Goal: Task Accomplishment & Management: Use online tool/utility

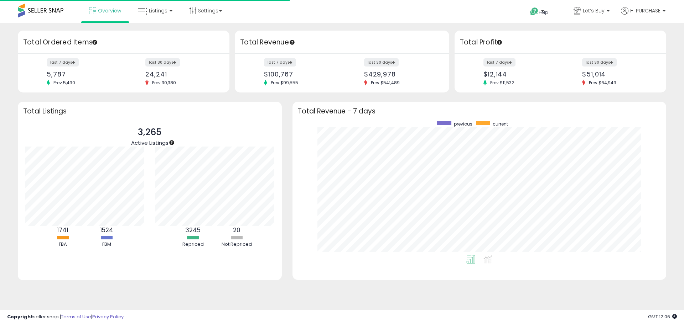
scroll to position [135, 359]
click at [158, 10] on span "Listings" at bounding box center [158, 10] width 19 height 7
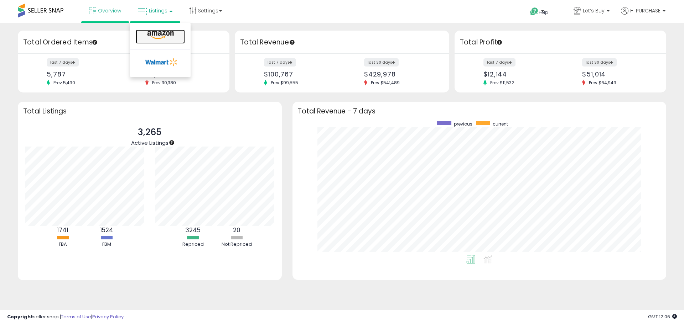
click at [152, 37] on icon at bounding box center [160, 35] width 31 height 9
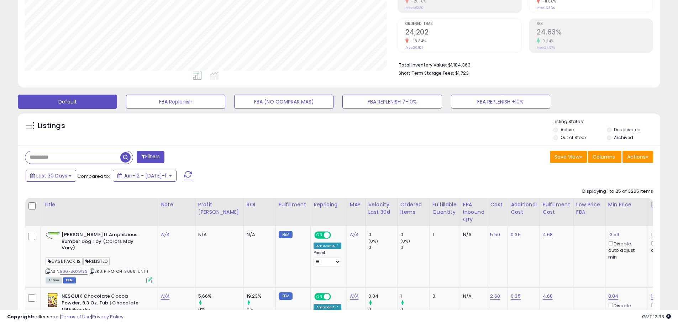
scroll to position [142, 0]
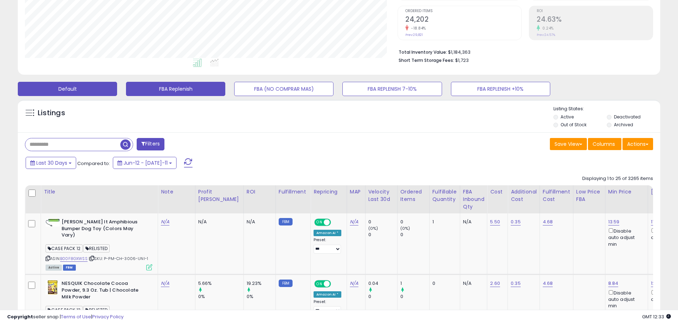
click at [194, 90] on button "FBA Replenish" at bounding box center [175, 89] width 99 height 14
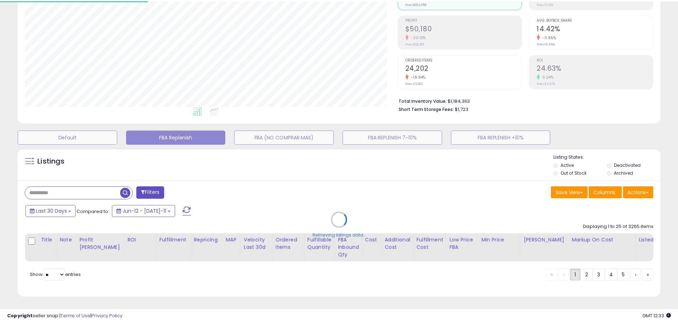
scroll to position [146, 376]
select select "**"
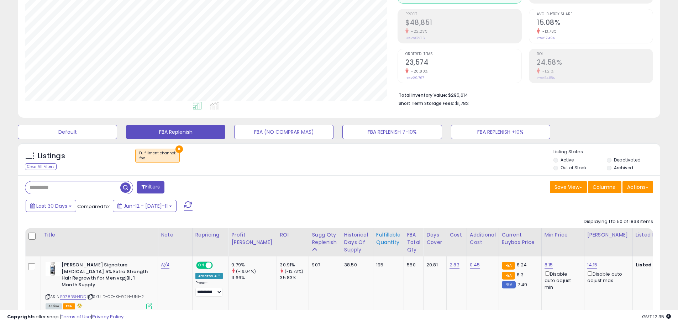
scroll to position [171, 0]
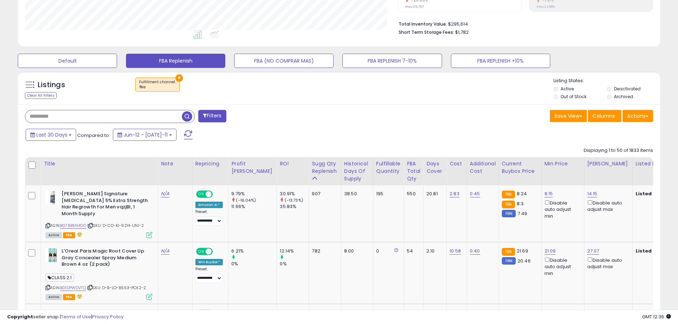
click at [70, 117] on input "text" at bounding box center [103, 116] width 157 height 12
paste input "**********"
click at [187, 115] on span "button" at bounding box center [187, 116] width 10 height 10
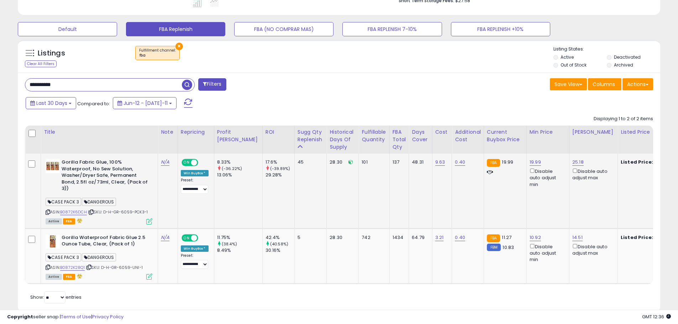
scroll to position [206, 0]
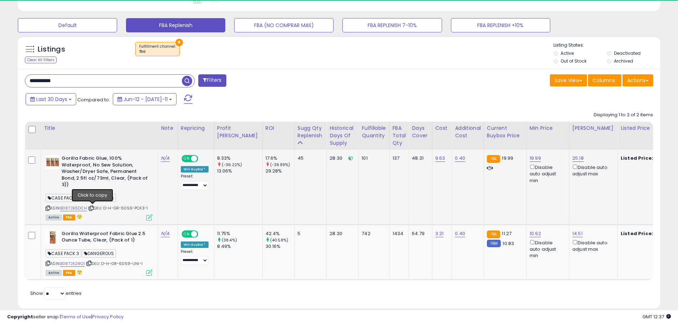
click at [93, 208] on icon at bounding box center [91, 208] width 5 height 4
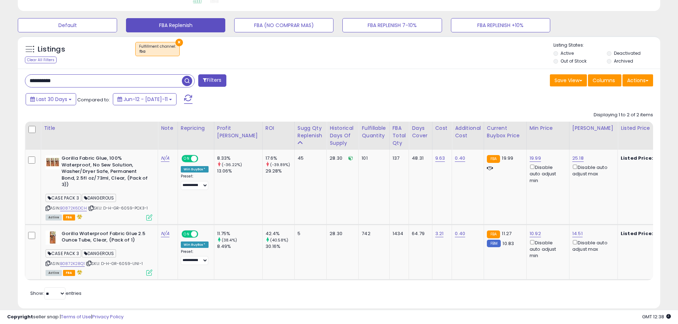
drag, startPoint x: 78, startPoint y: 82, endPoint x: -37, endPoint y: 66, distance: 116.1
paste input "***"
click at [183, 81] on span "button" at bounding box center [187, 81] width 10 height 10
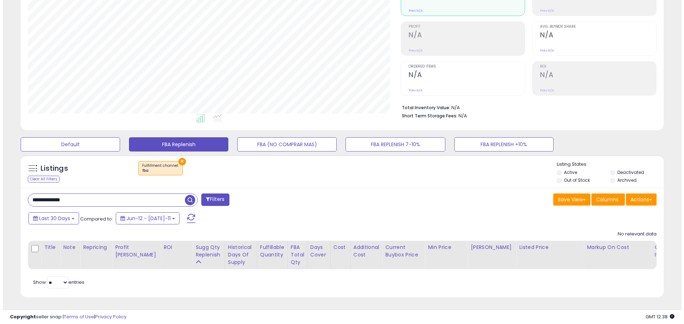
scroll to position [146, 373]
paste input "text"
drag, startPoint x: 73, startPoint y: 194, endPoint x: 11, endPoint y: 191, distance: 62.0
click at [11, 191] on div "**********" at bounding box center [339, 124] width 671 height 363
click at [185, 196] on span "button" at bounding box center [187, 200] width 10 height 10
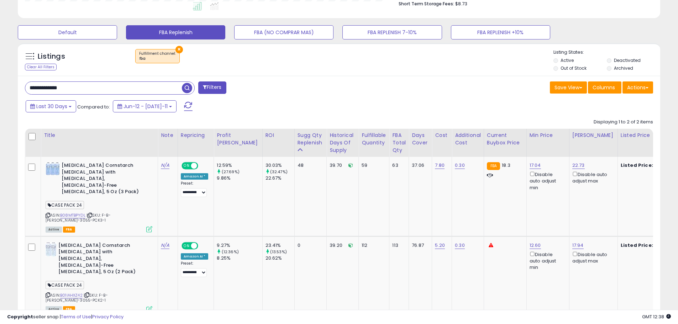
drag, startPoint x: 83, startPoint y: 92, endPoint x: -22, endPoint y: 85, distance: 106.0
paste input "text"
click at [188, 90] on span "button" at bounding box center [187, 88] width 10 height 10
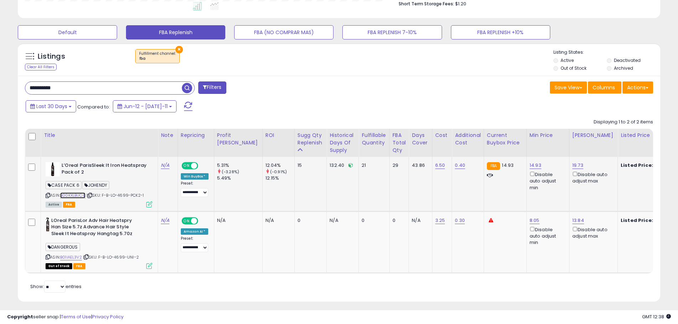
click at [73, 197] on link "B00KXLBUC8" at bounding box center [72, 196] width 25 height 6
click at [91, 196] on icon at bounding box center [90, 196] width 5 height 4
paste input "***"
drag, startPoint x: 62, startPoint y: 89, endPoint x: -9, endPoint y: 85, distance: 71.3
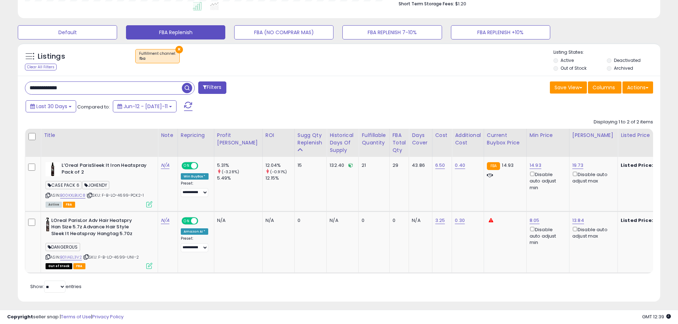
click at [188, 88] on span "button" at bounding box center [187, 88] width 10 height 10
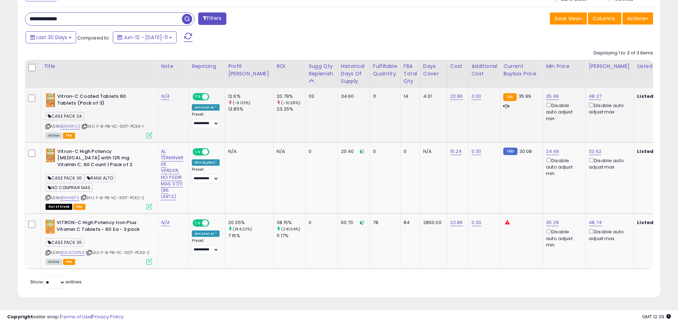
scroll to position [270, 0]
click at [85, 125] on icon at bounding box center [84, 127] width 5 height 4
drag, startPoint x: 84, startPoint y: 20, endPoint x: -6, endPoint y: 12, distance: 90.8
paste input "text"
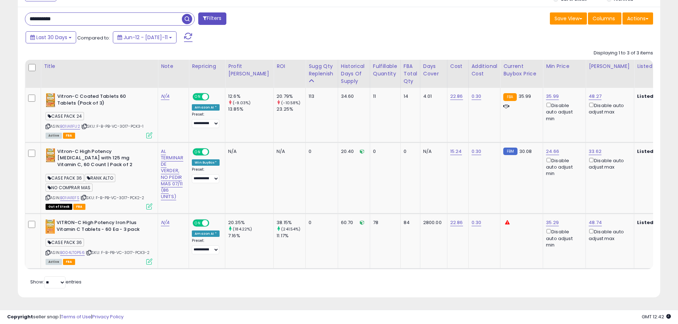
click at [178, 18] on input "**********" at bounding box center [103, 19] width 157 height 12
click at [190, 19] on span "button" at bounding box center [187, 19] width 10 height 10
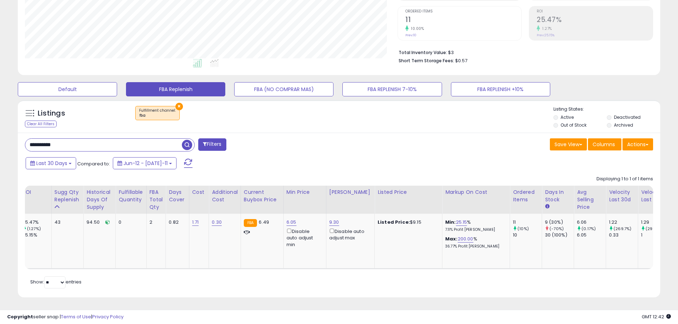
scroll to position [0, 0]
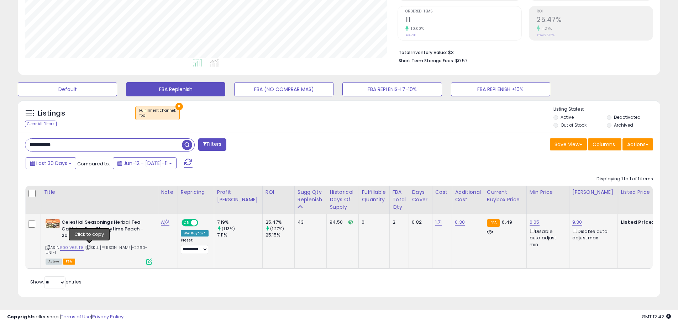
click at [90, 247] on icon at bounding box center [88, 248] width 5 height 4
drag, startPoint x: 72, startPoint y: 145, endPoint x: -26, endPoint y: 132, distance: 98.7
click at [0, 132] on html "Unable to login Retrieving listings data.. has not yet accepted the Terms of Us…" at bounding box center [339, 20] width 678 height 324
paste input "text"
click at [190, 145] on span "button" at bounding box center [187, 145] width 10 height 10
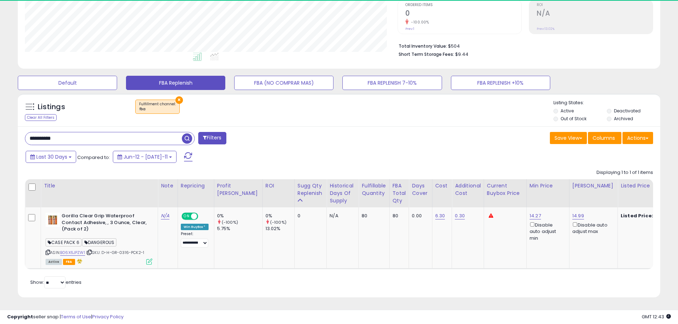
scroll to position [146, 373]
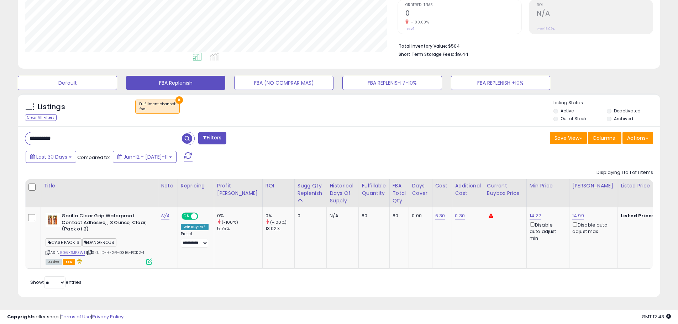
drag, startPoint x: 16, startPoint y: 129, endPoint x: -26, endPoint y: 127, distance: 41.7
click at [0, 127] on html "Unable to login Retrieving listings data.. has not yet accepted the Terms of Us…" at bounding box center [339, 14] width 678 height 324
paste input "***"
type input "**********"
click at [189, 134] on span "button" at bounding box center [187, 139] width 10 height 10
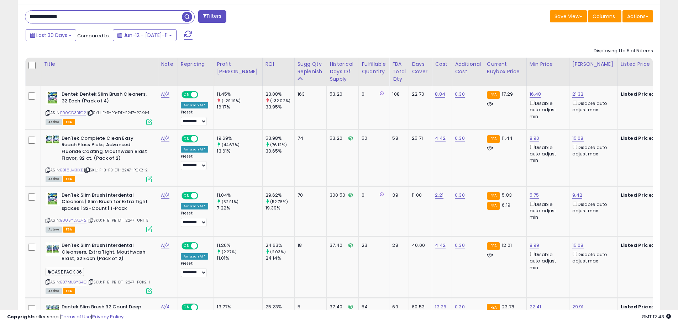
drag, startPoint x: 78, startPoint y: 19, endPoint x: 2, endPoint y: 26, distance: 76.9
click at [2, 26] on div "**********" at bounding box center [339, 81] width 678 height 656
paste input "text"
drag, startPoint x: 188, startPoint y: 16, endPoint x: 15, endPoint y: 33, distance: 173.9
click at [187, 16] on span "button" at bounding box center [187, 17] width 10 height 10
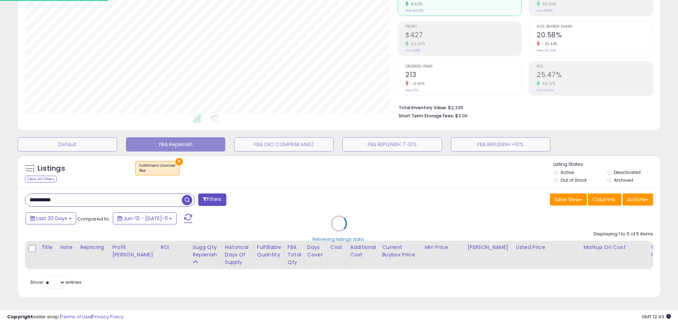
scroll to position [0, 0]
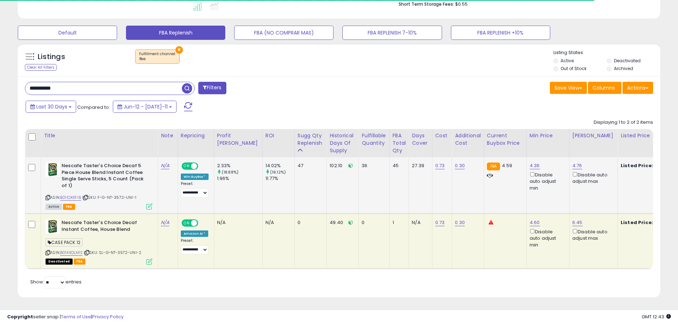
click at [87, 196] on icon at bounding box center [85, 198] width 5 height 4
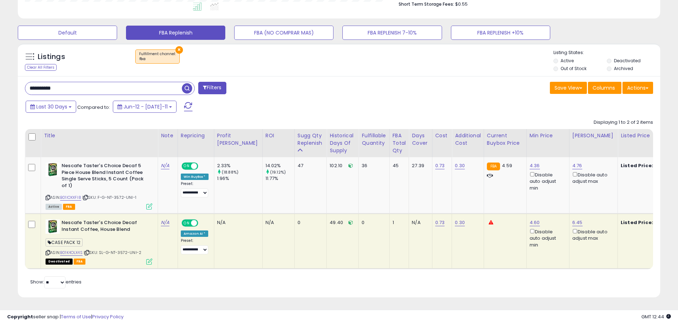
scroll to position [146, 373]
click at [88, 197] on icon at bounding box center [85, 198] width 5 height 4
drag, startPoint x: 27, startPoint y: 84, endPoint x: -13, endPoint y: 82, distance: 40.6
paste input "text"
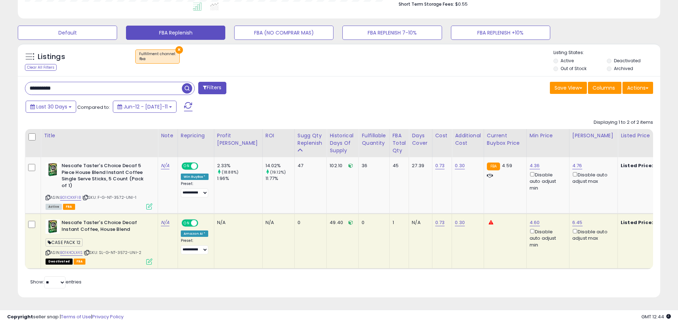
click at [188, 90] on span "button" at bounding box center [187, 88] width 10 height 10
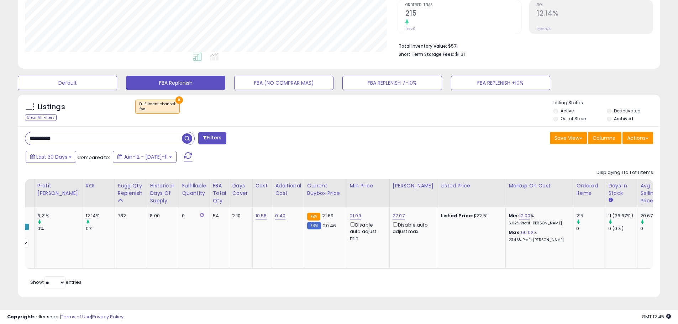
scroll to position [0, 0]
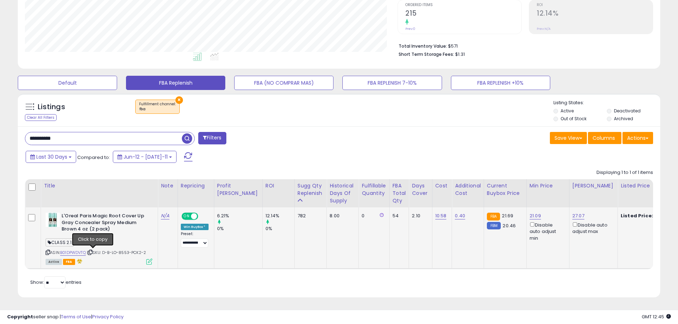
click at [93, 251] on icon at bounding box center [90, 253] width 5 height 4
drag, startPoint x: 87, startPoint y: 137, endPoint x: 18, endPoint y: 134, distance: 69.1
click at [18, 134] on div "**********" at bounding box center [339, 212] width 643 height 172
paste input "text"
click at [189, 135] on span "button" at bounding box center [187, 139] width 10 height 10
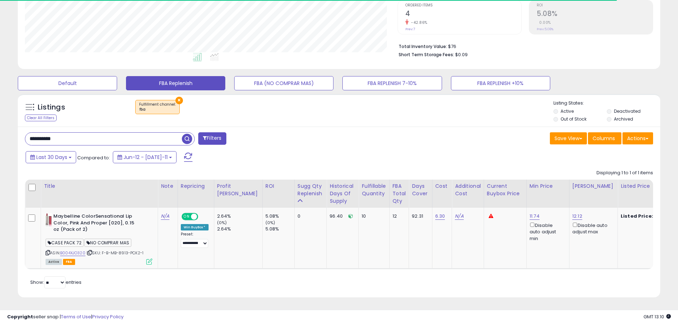
scroll to position [146, 373]
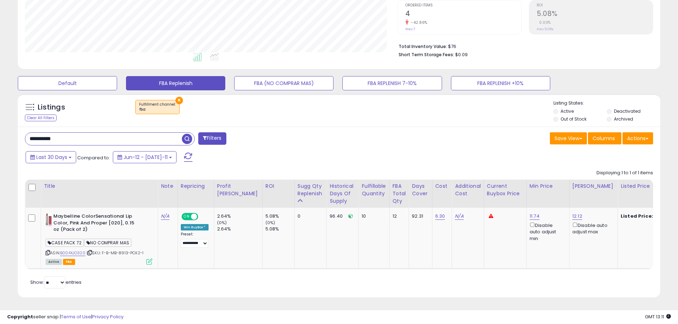
drag, startPoint x: 83, startPoint y: 132, endPoint x: 18, endPoint y: 128, distance: 65.3
click at [18, 128] on div "**********" at bounding box center [339, 212] width 643 height 171
paste input "text"
click at [188, 134] on span "button" at bounding box center [187, 139] width 10 height 10
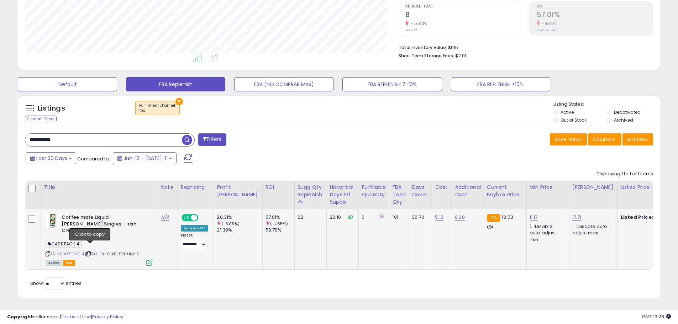
click at [91, 252] on icon at bounding box center [88, 254] width 5 height 4
drag, startPoint x: 62, startPoint y: 139, endPoint x: -37, endPoint y: 126, distance: 100.1
click at [0, 126] on html "Unable to login Retrieving listings data.. has not yet accepted the Terms of Us…" at bounding box center [339, 15] width 678 height 324
paste input "***"
click at [188, 138] on span "button" at bounding box center [187, 140] width 10 height 10
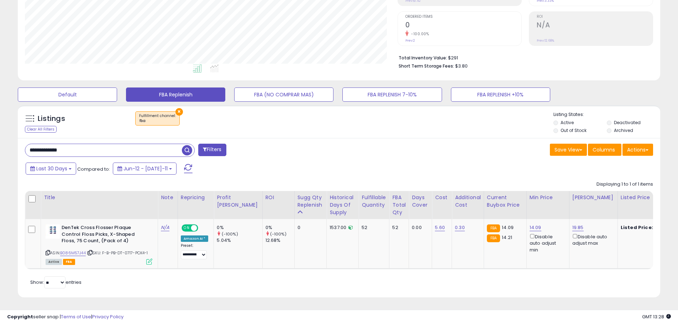
paste input "text"
drag, startPoint x: 83, startPoint y: 146, endPoint x: -44, endPoint y: 137, distance: 127.1
click at [0, 137] on html "Unable to login Retrieving listings data.. has not yet accepted the Terms of Us…" at bounding box center [339, 25] width 678 height 324
click at [187, 145] on span "button" at bounding box center [187, 150] width 10 height 10
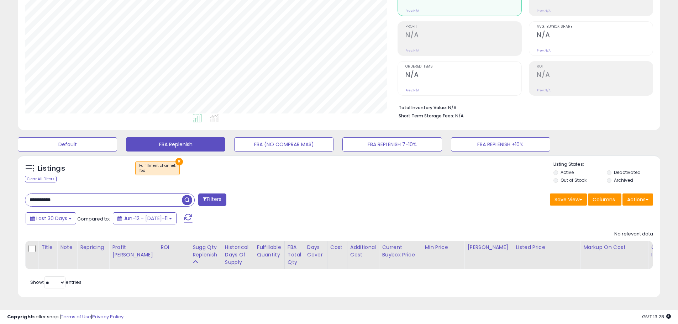
drag, startPoint x: 69, startPoint y: 193, endPoint x: -35, endPoint y: 188, distance: 104.1
click at [0, 188] on html "Unable to login Retrieving listings data.. has not yet accepted the Terms of Us…" at bounding box center [339, 75] width 678 height 324
paste input "text"
click at [186, 195] on span "button" at bounding box center [187, 200] width 10 height 10
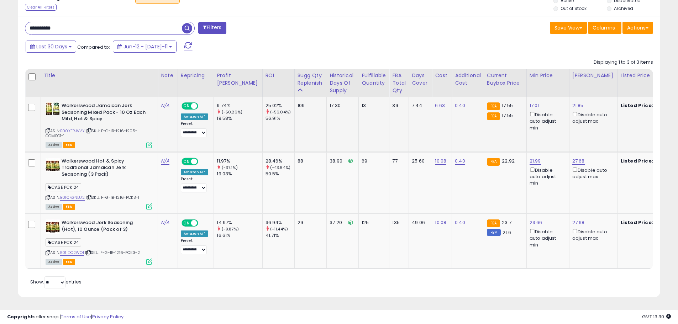
click at [132, 128] on span "| SKU: F-G-IB-1216-1205-COMBO1-1" at bounding box center [92, 133] width 92 height 11
copy span "1205"
click at [91, 196] on icon at bounding box center [89, 198] width 5 height 4
paste input "text"
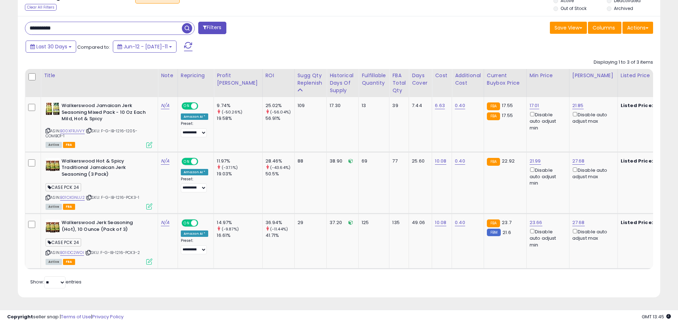
drag, startPoint x: 66, startPoint y: 22, endPoint x: -1, endPoint y: 23, distance: 67.7
click at [185, 26] on span "button" at bounding box center [187, 28] width 10 height 10
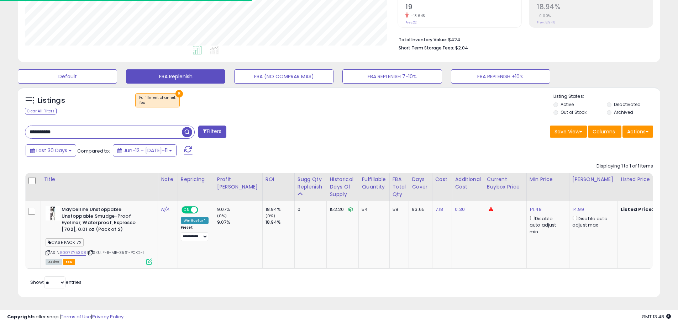
drag, startPoint x: 30, startPoint y: 126, endPoint x: -61, endPoint y: 112, distance: 92.2
click at [0, 112] on html "Unable to login Retrieving listings data.. has not yet accepted the Terms of Us…" at bounding box center [339, 7] width 678 height 324
paste input "text"
drag, startPoint x: 12, startPoint y: 125, endPoint x: -25, endPoint y: 123, distance: 36.7
click at [0, 123] on html "Unable to login Retrieving listings data.. has not yet accepted the Terms of Us…" at bounding box center [339, 7] width 678 height 324
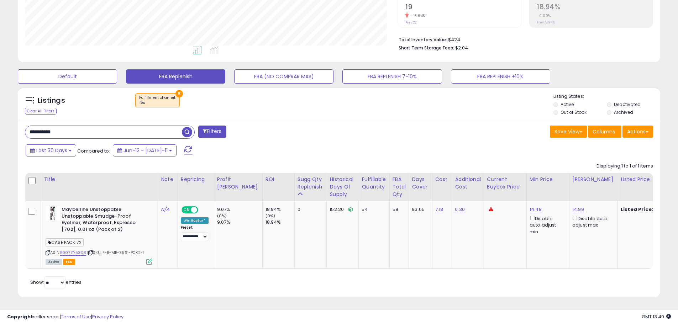
click at [189, 127] on span "button" at bounding box center [187, 132] width 10 height 10
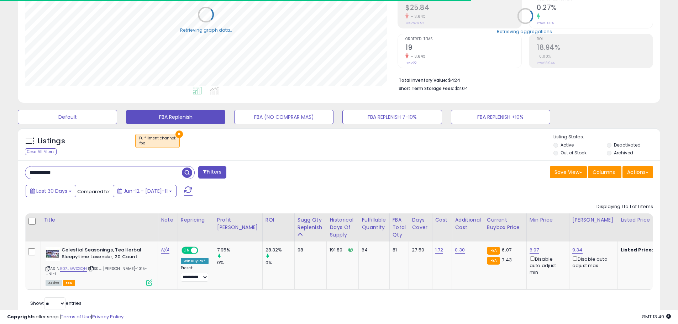
scroll to position [136, 0]
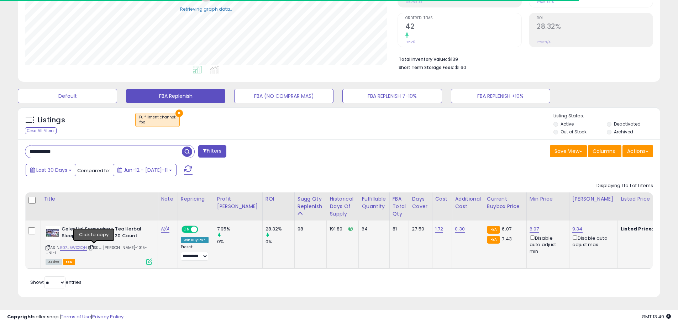
click at [94, 247] on icon at bounding box center [91, 248] width 5 height 4
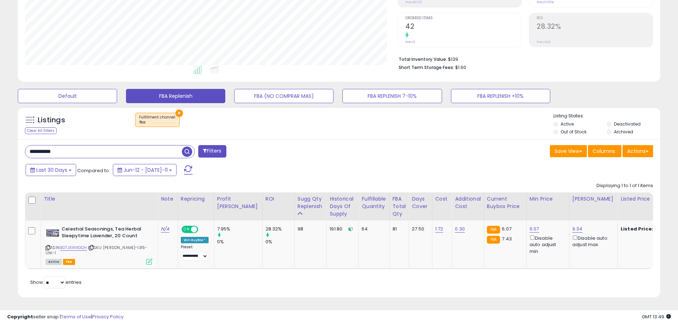
scroll to position [146, 373]
drag, startPoint x: 70, startPoint y: 149, endPoint x: -8, endPoint y: 146, distance: 78.0
click at [0, 146] on html "Unable to login Retrieving listings data.. has not yet accepted the Terms of Us…" at bounding box center [339, 27] width 678 height 324
paste input "text"
click at [188, 150] on span "button" at bounding box center [187, 152] width 10 height 10
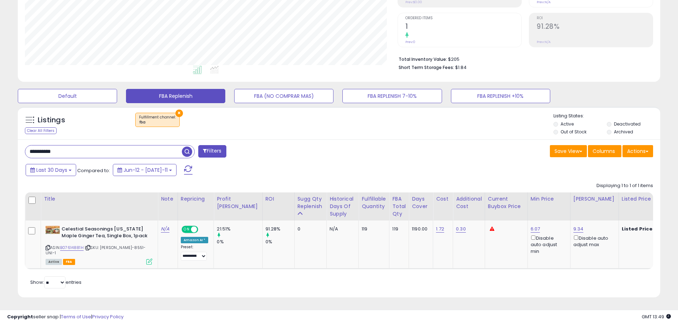
paste input "text"
drag, startPoint x: 53, startPoint y: 150, endPoint x: -9, endPoint y: 138, distance: 62.4
click at [0, 138] on html "Unable to login Retrieving listings data.. has not yet accepted the Terms of Us…" at bounding box center [339, 27] width 678 height 324
click at [188, 148] on span "button" at bounding box center [187, 152] width 10 height 10
paste input "text"
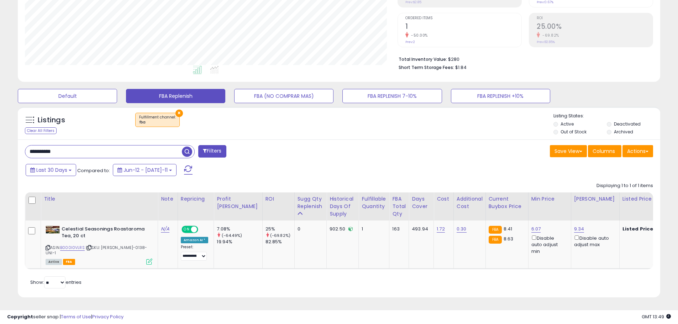
click at [188, 151] on span "button" at bounding box center [187, 152] width 10 height 10
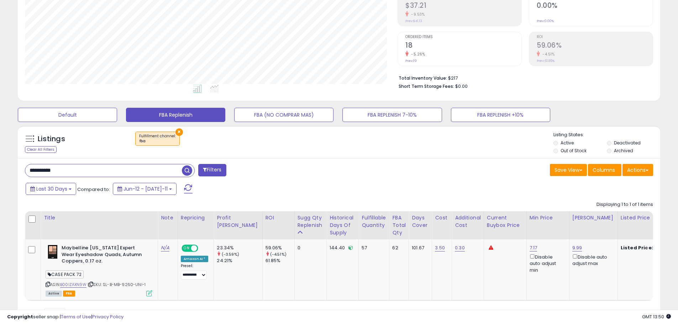
scroll to position [153, 0]
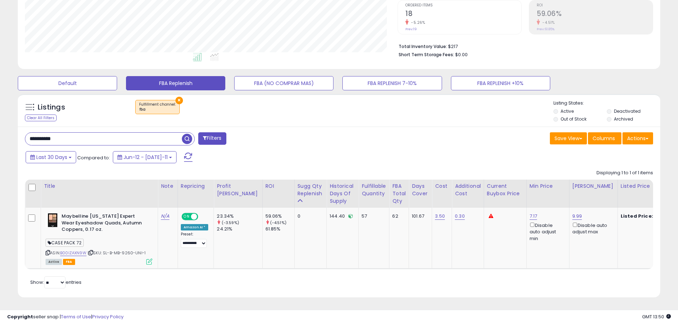
drag, startPoint x: 72, startPoint y: 136, endPoint x: 104, endPoint y: 135, distance: 32.1
click at [0, 137] on html "Unable to login Retrieving listings data.. has not yet accepted the Terms of Us…" at bounding box center [339, 14] width 678 height 324
paste input "text"
click at [186, 134] on span "button" at bounding box center [187, 139] width 10 height 10
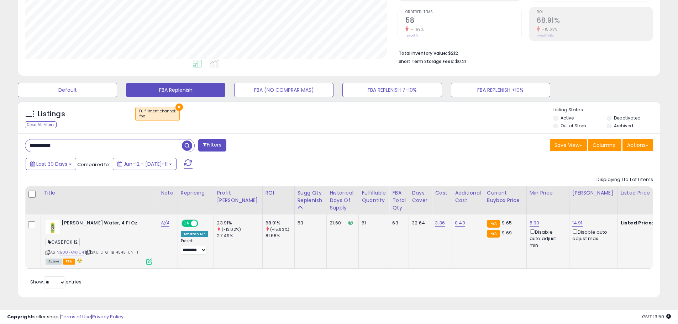
scroll to position [146, 373]
click at [91, 251] on icon at bounding box center [88, 253] width 5 height 4
paste input "***"
drag, startPoint x: 75, startPoint y: 142, endPoint x: -5, endPoint y: 139, distance: 79.5
click at [0, 139] on html "Unable to login Retrieving listings data.. has not yet accepted the Terms of Us…" at bounding box center [339, 21] width 678 height 324
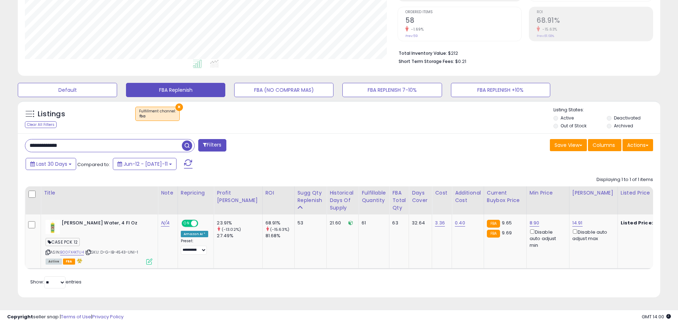
click at [190, 141] on span "button" at bounding box center [187, 146] width 10 height 10
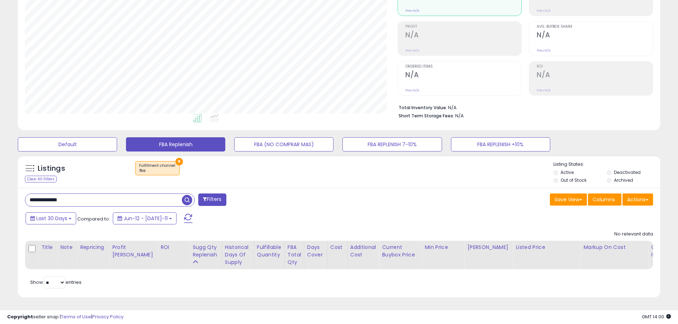
paste input "text"
drag, startPoint x: 75, startPoint y: 194, endPoint x: -16, endPoint y: 192, distance: 91.2
click at [0, 192] on html "Unable to login Retrieving listings data.. has not yet accepted the Terms of Us…" at bounding box center [339, 75] width 678 height 324
click at [189, 197] on span "button" at bounding box center [187, 200] width 10 height 10
paste input "text"
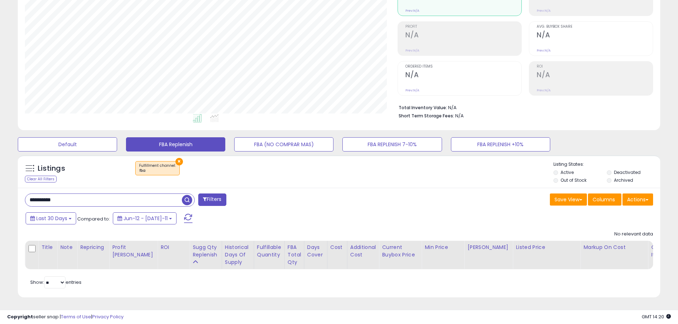
drag, startPoint x: 69, startPoint y: 195, endPoint x: 4, endPoint y: 196, distance: 65.2
click at [4, 196] on div "**********" at bounding box center [339, 124] width 671 height 363
click at [189, 195] on span "button" at bounding box center [187, 200] width 10 height 10
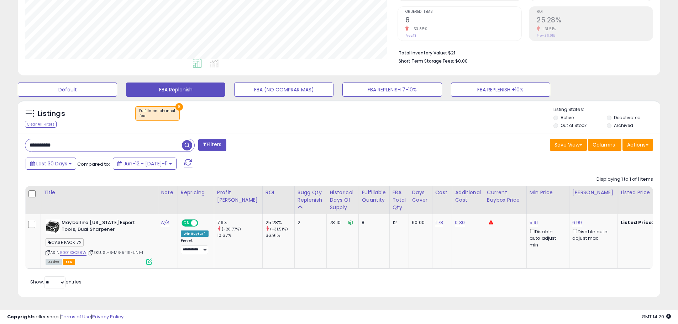
paste input "text"
drag, startPoint x: 65, startPoint y: 140, endPoint x: -10, endPoint y: 137, distance: 75.2
click at [0, 137] on html "Unable to login Retrieving listings data.. has not yet accepted the Terms of Us…" at bounding box center [339, 20] width 678 height 324
click at [188, 140] on span "button" at bounding box center [187, 145] width 10 height 10
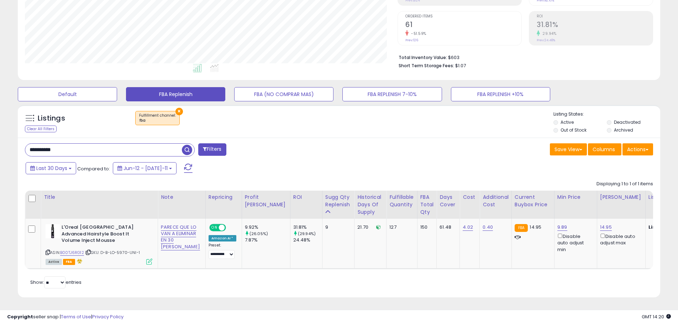
drag, startPoint x: 74, startPoint y: 147, endPoint x: -19, endPoint y: 136, distance: 94.0
click at [0, 136] on html "Unable to login Retrieving listings data.. has not yet accepted the Terms of Us…" at bounding box center [339, 25] width 678 height 324
paste input "text"
click at [187, 145] on span "button" at bounding box center [187, 150] width 10 height 10
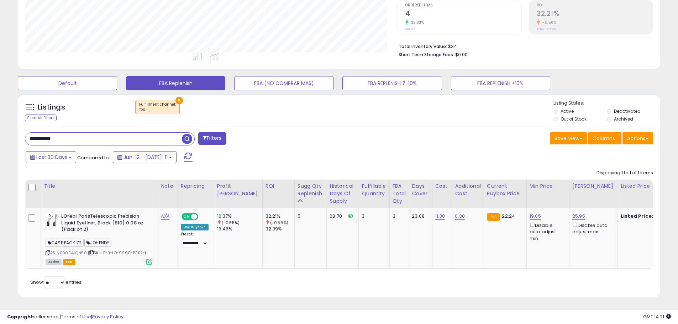
drag, startPoint x: 78, startPoint y: 133, endPoint x: -22, endPoint y: 123, distance: 99.8
click at [0, 123] on html "Unable to login Retrieving listings data.. has not yet accepted the Terms of Us…" at bounding box center [339, 14] width 678 height 324
paste input "text"
click at [186, 134] on span "button" at bounding box center [187, 139] width 10 height 10
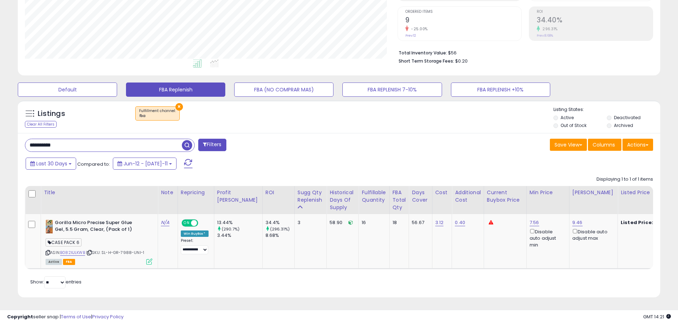
paste input "***"
drag, startPoint x: 77, startPoint y: 141, endPoint x: 2, endPoint y: 137, distance: 75.6
click at [2, 137] on div "**********" at bounding box center [339, 102] width 678 height 443
click at [189, 140] on span "button" at bounding box center [187, 145] width 10 height 10
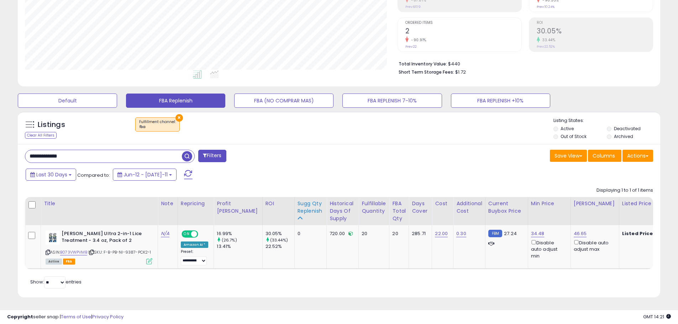
scroll to position [141, 0]
paste input "text"
drag, startPoint x: 11, startPoint y: 138, endPoint x: -30, endPoint y: 130, distance: 42.0
click at [0, 130] on html "Unable to login Retrieving listings data.. has not yet accepted the Terms of Us…" at bounding box center [339, 31] width 678 height 324
click at [189, 151] on span "button" at bounding box center [187, 156] width 10 height 10
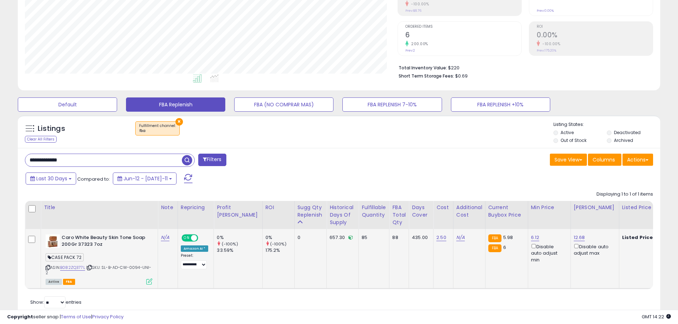
scroll to position [152, 0]
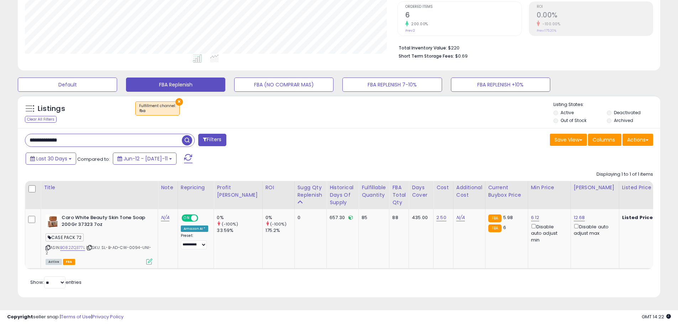
drag, startPoint x: 75, startPoint y: 134, endPoint x: -24, endPoint y: 122, distance: 100.1
click at [0, 122] on html "Unable to login Retrieving listings data.. has not yet accepted the Terms of Us…" at bounding box center [339, 15] width 678 height 324
paste input "text"
click at [186, 137] on span "button" at bounding box center [187, 140] width 10 height 10
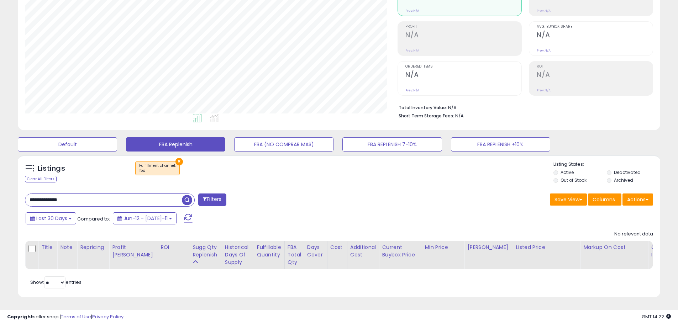
scroll to position [146, 373]
drag, startPoint x: 61, startPoint y: 192, endPoint x: -1, endPoint y: 193, distance: 62.3
click at [0, 193] on html "Unable to login Retrieving listings data.. has not yet accepted the Terms of Us…" at bounding box center [339, 75] width 678 height 324
click at [99, 197] on input "**********" at bounding box center [103, 200] width 157 height 12
drag, startPoint x: 99, startPoint y: 197, endPoint x: 2, endPoint y: 192, distance: 97.0
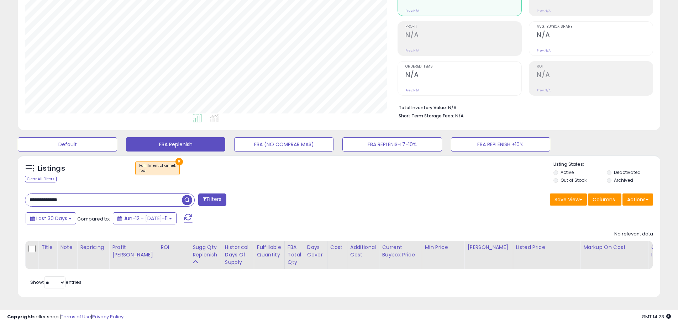
click at [2, 192] on div "**********" at bounding box center [339, 130] width 678 height 388
paste input "text"
click at [188, 198] on span "button" at bounding box center [187, 200] width 10 height 10
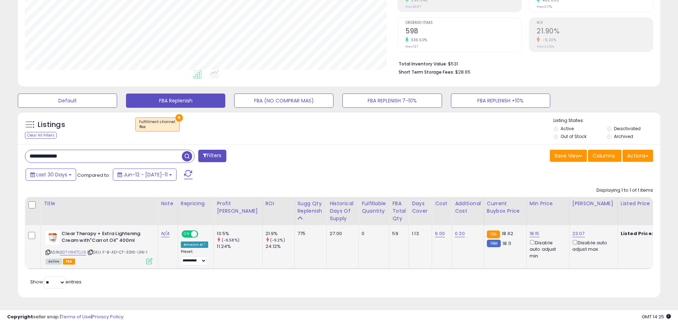
click at [93, 251] on icon at bounding box center [90, 253] width 5 height 4
paste input "text"
drag, startPoint x: 84, startPoint y: 149, endPoint x: 0, endPoint y: 150, distance: 84.7
click at [0, 150] on html "Unable to login Retrieving listings data.. has not yet accepted the Terms of Us…" at bounding box center [339, 31] width 678 height 324
click at [186, 152] on span "button" at bounding box center [187, 156] width 10 height 10
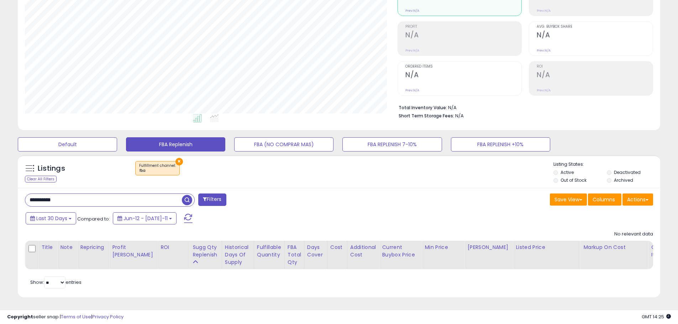
paste input "text"
drag, startPoint x: 69, startPoint y: 196, endPoint x: 9, endPoint y: 195, distance: 59.5
click at [9, 195] on div "**********" at bounding box center [339, 124] width 671 height 363
click at [185, 195] on span "button" at bounding box center [187, 200] width 10 height 10
drag, startPoint x: 70, startPoint y: 193, endPoint x: -4, endPoint y: 189, distance: 73.8
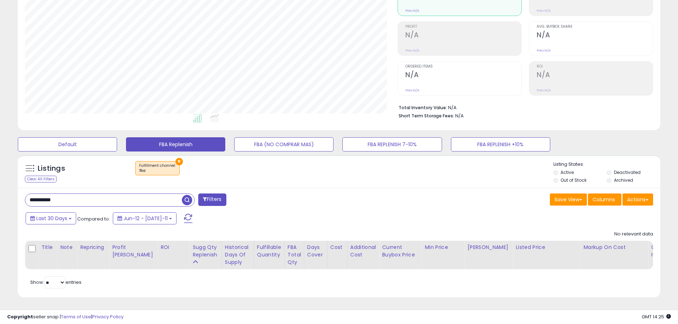
click at [0, 189] on html "Unable to login Retrieving listings data.. has not yet accepted the Terms of Us…" at bounding box center [339, 75] width 678 height 324
paste input "text"
click at [183, 195] on span "button" at bounding box center [187, 200] width 10 height 10
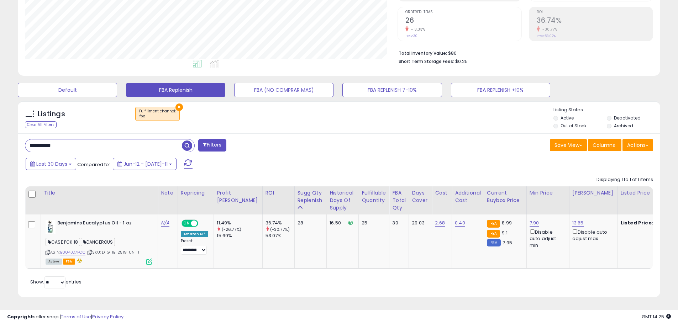
paste input "text"
drag, startPoint x: 59, startPoint y: 140, endPoint x: 3, endPoint y: 136, distance: 56.3
click at [3, 136] on div "**********" at bounding box center [339, 103] width 678 height 443
click at [184, 141] on span "button" at bounding box center [187, 146] width 10 height 10
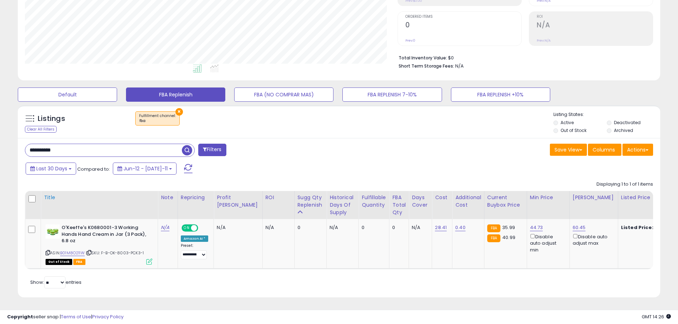
scroll to position [142, 0]
paste input "text"
drag, startPoint x: 66, startPoint y: 144, endPoint x: -29, endPoint y: 130, distance: 95.5
click at [0, 130] on html "Unable to login Retrieving listings data.. has not yet accepted the Terms of Us…" at bounding box center [339, 25] width 678 height 324
click at [186, 145] on span "button" at bounding box center [187, 150] width 10 height 10
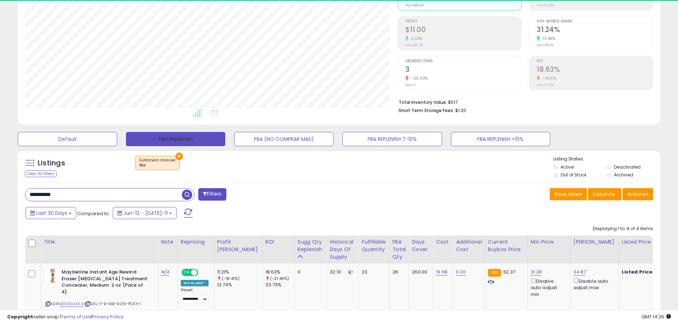
scroll to position [355865, 355638]
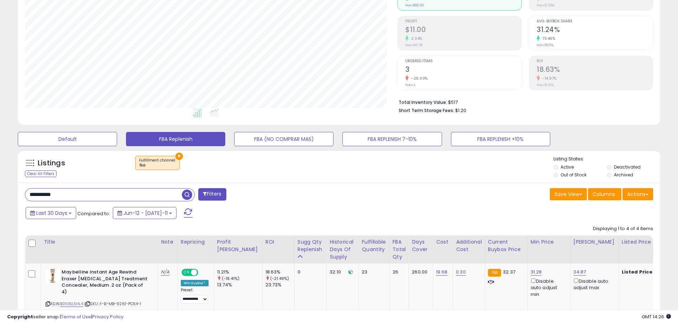
drag, startPoint x: 45, startPoint y: 194, endPoint x: -4, endPoint y: 187, distance: 49.2
click at [0, 187] on html "Unable to login Retrieving listings data.. has not yet accepted the Terms of Us…" at bounding box center [339, 70] width 678 height 324
paste input "***"
click at [185, 194] on span "button" at bounding box center [187, 195] width 10 height 10
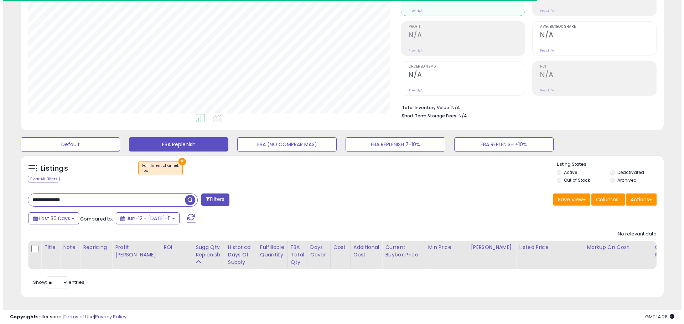
scroll to position [146, 373]
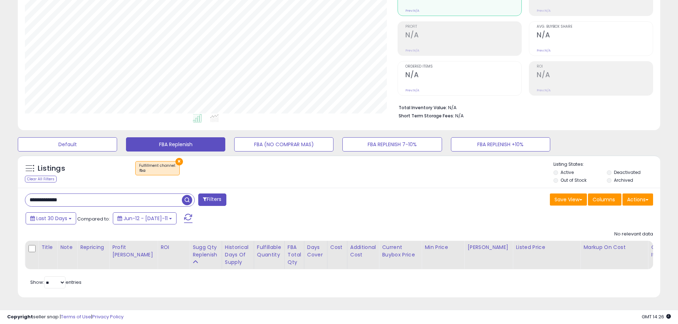
paste input "text"
drag, startPoint x: 78, startPoint y: 194, endPoint x: -3, endPoint y: 191, distance: 81.2
click at [0, 191] on html "Unable to login Retrieving listings data.. has not yet accepted the Terms of Us…" at bounding box center [339, 75] width 678 height 324
click at [189, 197] on span "button" at bounding box center [187, 200] width 10 height 10
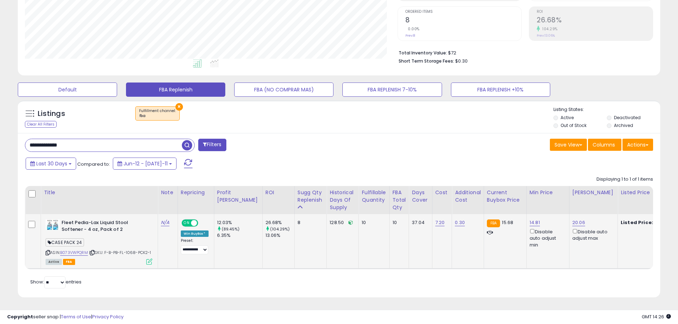
click at [132, 250] on span "| SKU: F-B-PB-FL-1068-PCK2-1" at bounding box center [120, 253] width 62 height 6
copy span "1068"
click at [95, 251] on icon at bounding box center [92, 253] width 5 height 4
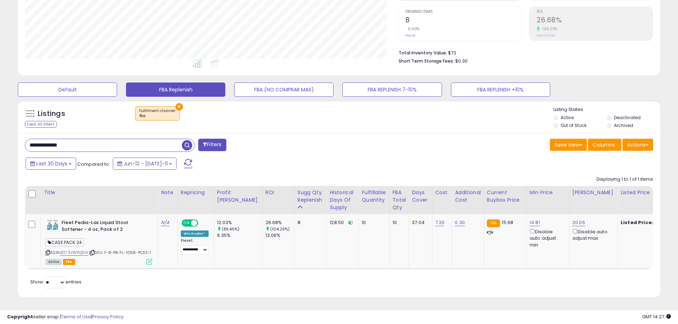
paste input "*"
drag, startPoint x: 41, startPoint y: 136, endPoint x: -1, endPoint y: 130, distance: 42.4
click at [0, 130] on html "Unable to login Retrieving listings data.. has not yet accepted the Terms of Us…" at bounding box center [339, 20] width 678 height 324
click at [186, 140] on span "button" at bounding box center [187, 145] width 10 height 10
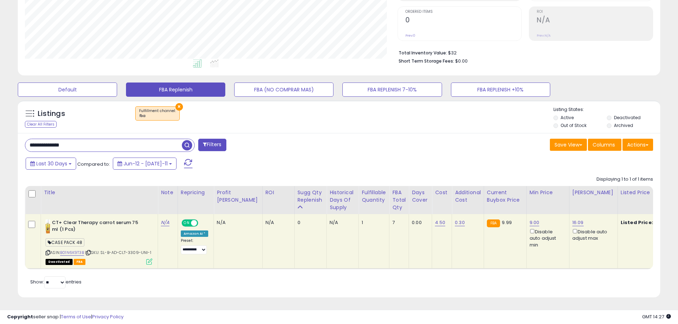
paste input "text"
drag, startPoint x: 80, startPoint y: 139, endPoint x: 10, endPoint y: 124, distance: 72.2
click at [10, 124] on div "**********" at bounding box center [339, 98] width 671 height 418
click at [188, 140] on span "button" at bounding box center [187, 145] width 10 height 10
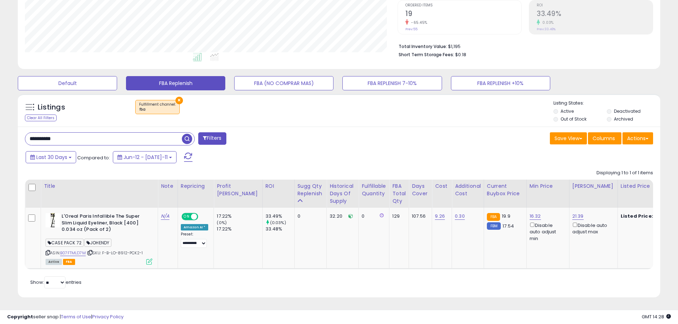
paste input "***"
drag, startPoint x: 70, startPoint y: 136, endPoint x: 16, endPoint y: 126, distance: 55.4
click at [16, 126] on div "Listings Clear All Filters × Fulfillment channel : fba Active" at bounding box center [338, 198] width 653 height 216
click at [185, 134] on span "button" at bounding box center [187, 139] width 10 height 10
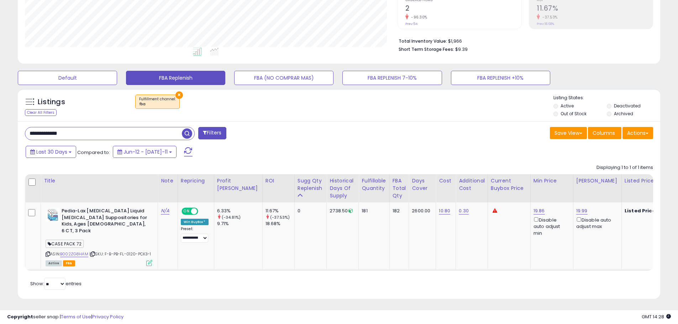
paste input "text"
drag, startPoint x: 77, startPoint y: 136, endPoint x: 22, endPoint y: 132, distance: 55.0
click at [22, 132] on div "**********" at bounding box center [180, 134] width 320 height 14
click at [186, 129] on span "button" at bounding box center [187, 134] width 10 height 10
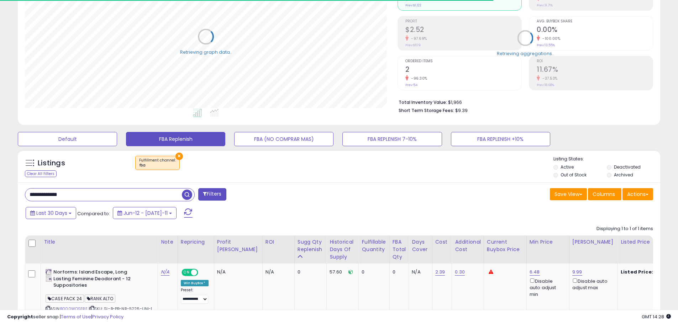
scroll to position [153, 0]
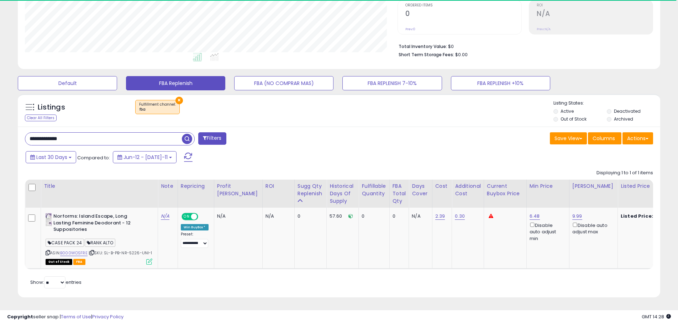
paste input "text"
drag, startPoint x: 83, startPoint y: 132, endPoint x: 16, endPoint y: 134, distance: 66.9
click at [16, 134] on div "Listings Clear All Filters × Fulfillment channel : fba Active" at bounding box center [338, 198] width 653 height 216
click at [188, 134] on span "button" at bounding box center [187, 139] width 10 height 10
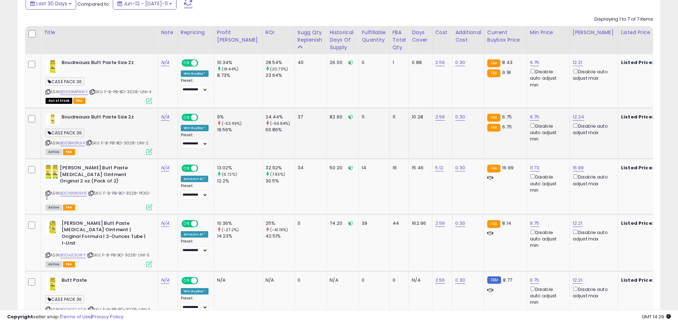
scroll to position [235, 0]
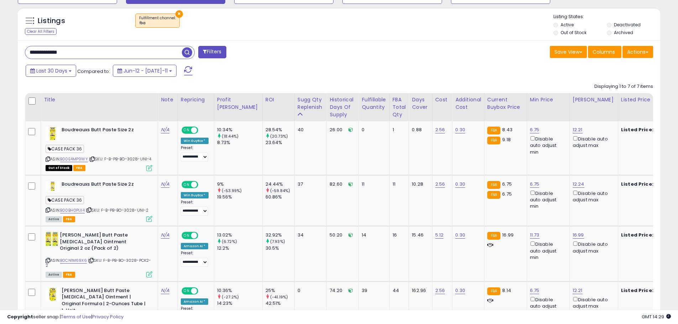
drag, startPoint x: 87, startPoint y: 51, endPoint x: -17, endPoint y: 43, distance: 103.6
paste input "text"
click at [185, 50] on span "button" at bounding box center [187, 52] width 10 height 10
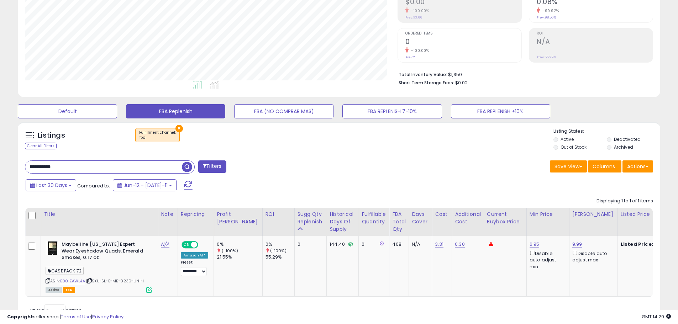
scroll to position [153, 0]
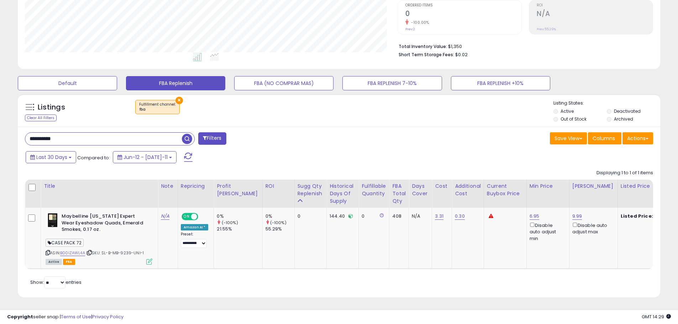
paste input "text"
drag, startPoint x: 74, startPoint y: 134, endPoint x: -32, endPoint y: 125, distance: 106.1
click at [0, 125] on html "Unable to login Retrieving listings data.. has not yet accepted the Terms of Us…" at bounding box center [339, 14] width 678 height 324
click at [188, 134] on span "button" at bounding box center [187, 139] width 10 height 10
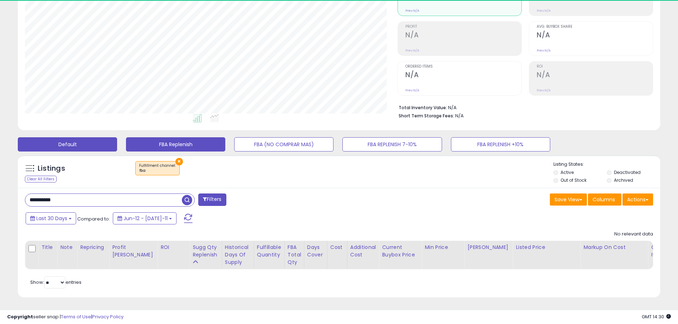
scroll to position [146, 373]
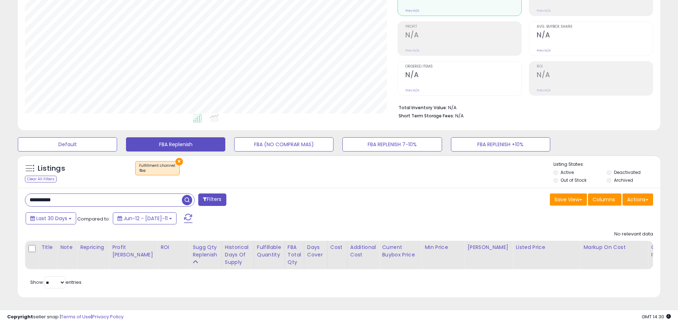
paste input "*"
drag, startPoint x: 70, startPoint y: 193, endPoint x: 1, endPoint y: 194, distance: 69.1
click at [1, 194] on div "**********" at bounding box center [339, 130] width 678 height 388
click at [190, 196] on span "button" at bounding box center [187, 200] width 10 height 10
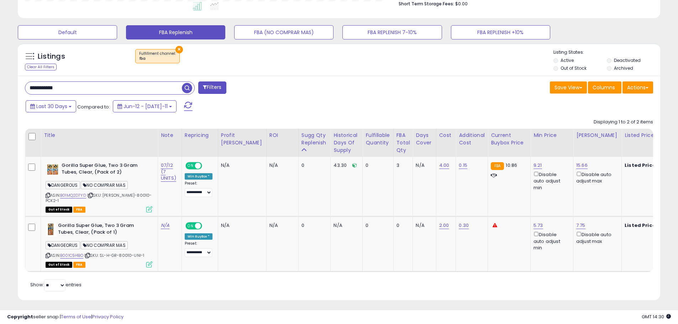
paste input "**"
drag, startPoint x: 68, startPoint y: 89, endPoint x: -24, endPoint y: 77, distance: 92.7
click at [189, 87] on span "button" at bounding box center [187, 88] width 10 height 10
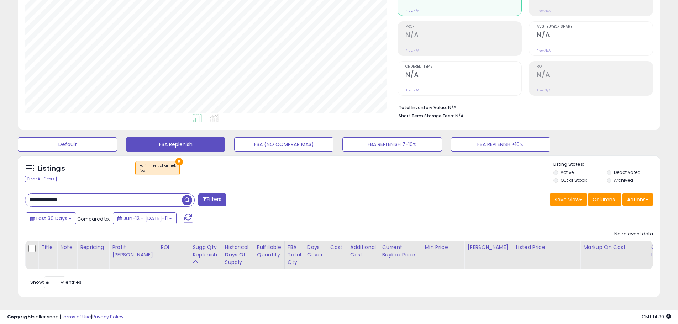
paste input "text"
drag, startPoint x: 73, startPoint y: 194, endPoint x: 12, endPoint y: 193, distance: 60.2
click at [12, 193] on div "Listings Clear All Filters × Fulfillment channel : fba Active" at bounding box center [338, 229] width 653 height 155
click at [184, 196] on span "button" at bounding box center [187, 200] width 10 height 10
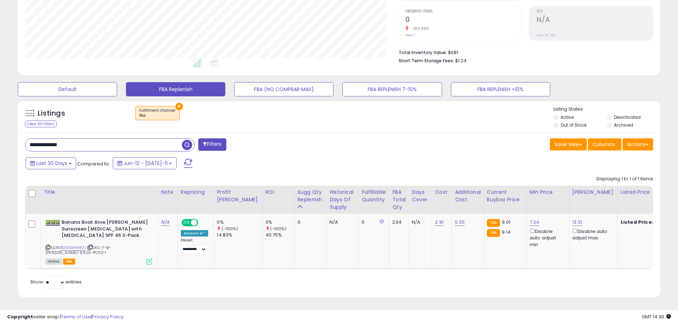
drag, startPoint x: 81, startPoint y: 142, endPoint x: -10, endPoint y: 137, distance: 90.6
click at [0, 137] on html "Unable to login Retrieving listings data.. has not yet accepted the Terms of Us…" at bounding box center [339, 20] width 678 height 324
paste input "text"
type input "**********"
click at [188, 148] on span "button" at bounding box center [187, 145] width 10 height 10
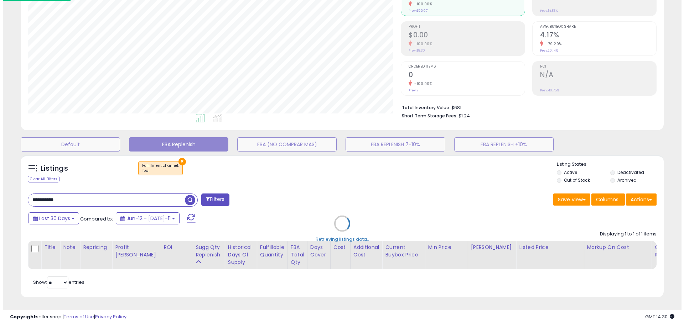
scroll to position [92, 0]
